Goal: Information Seeking & Learning: Learn about a topic

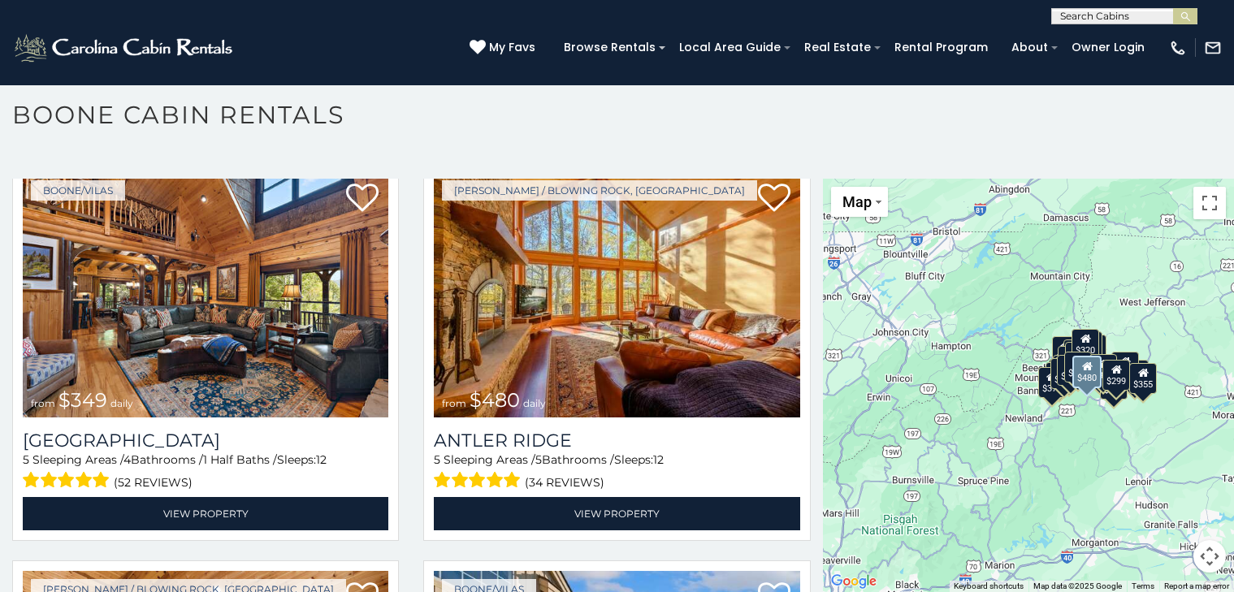
scroll to position [66, 0]
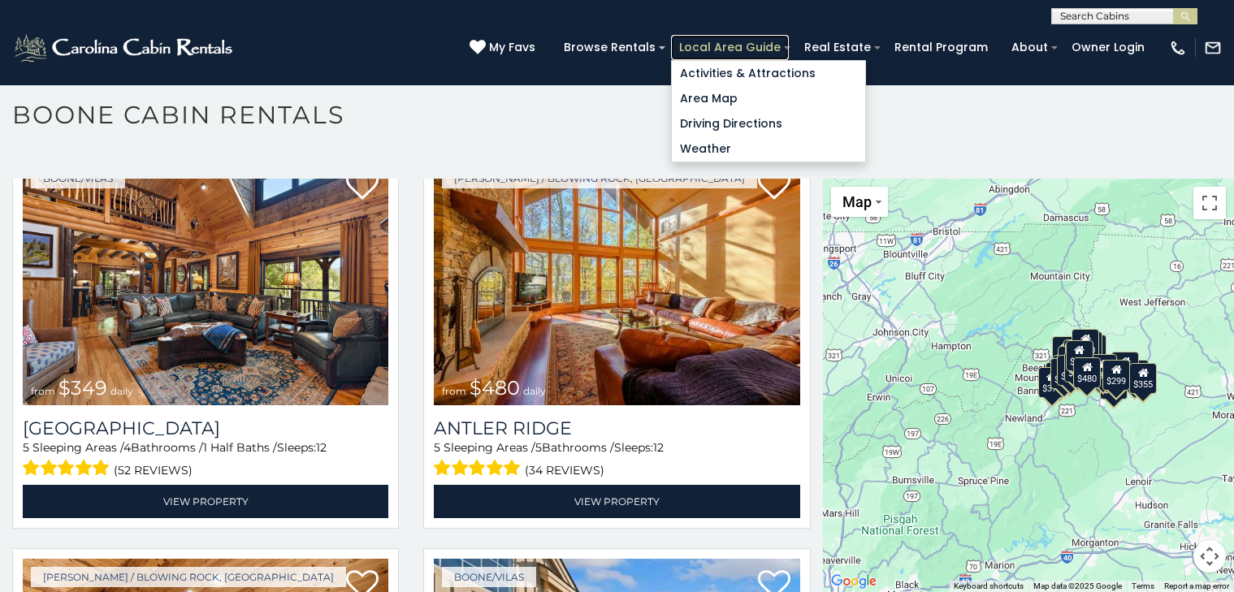
click at [709, 41] on link "Local Area Guide" at bounding box center [730, 47] width 118 height 25
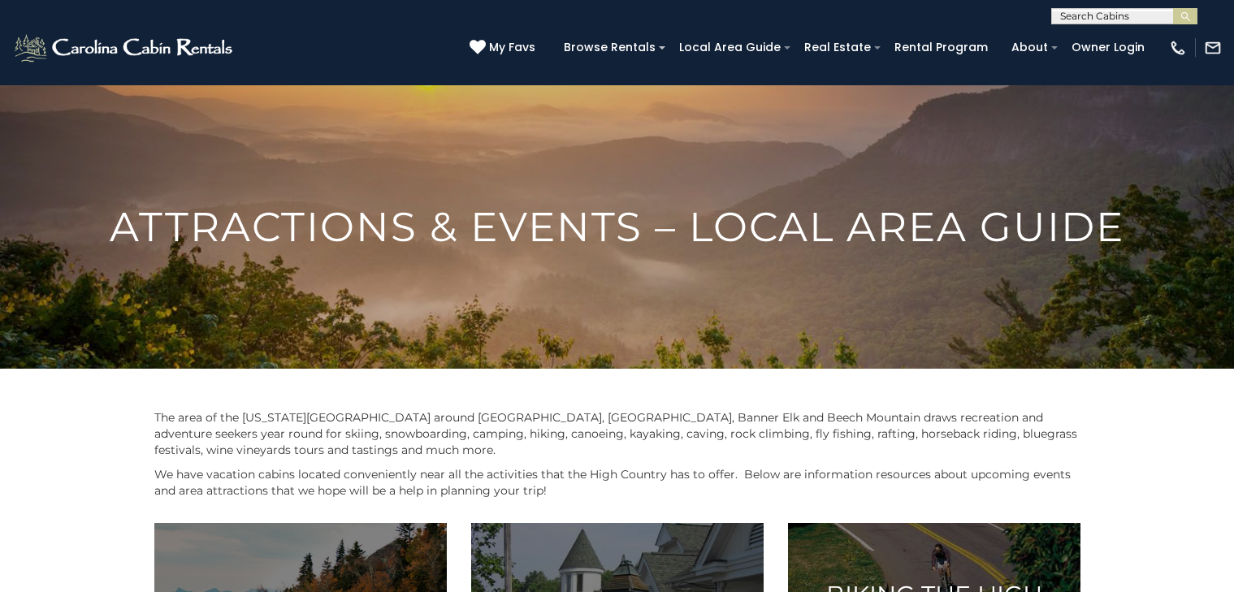
scroll to position [1, 0]
click at [909, 43] on link "Rental Program" at bounding box center [941, 47] width 110 height 25
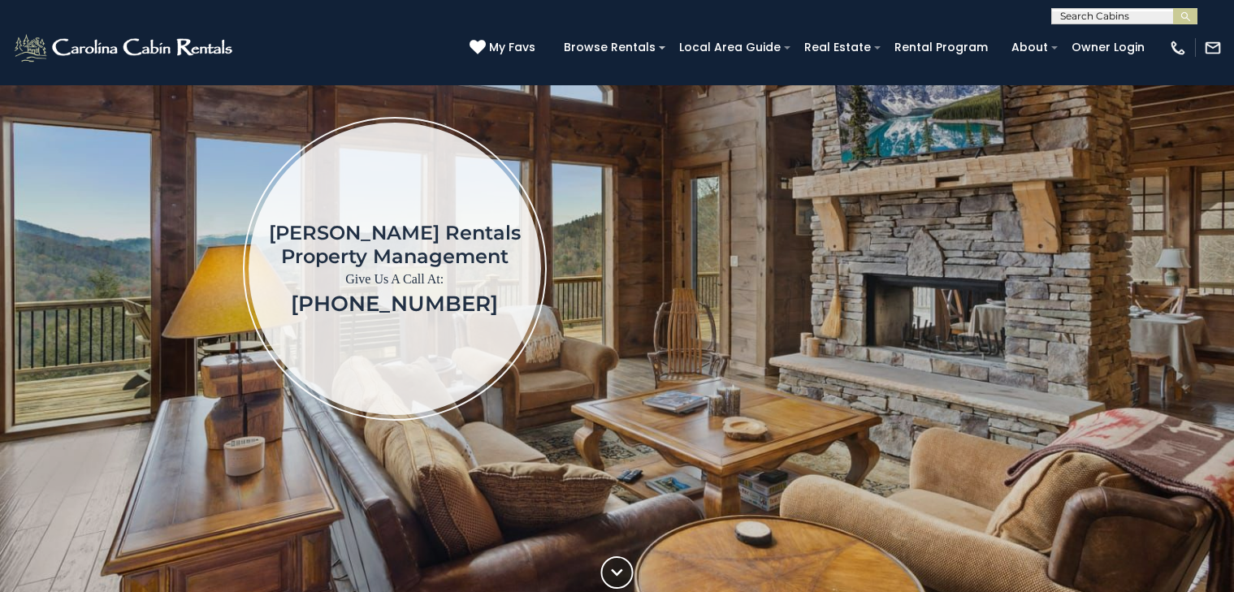
scroll to position [214, 0]
